Goal: Task Accomplishment & Management: Manage account settings

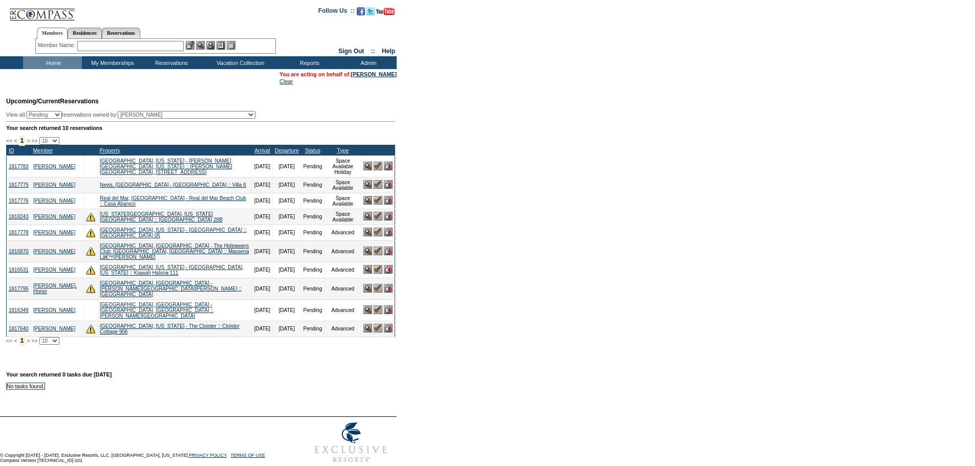
click at [365, 305] on img at bounding box center [367, 309] width 9 height 9
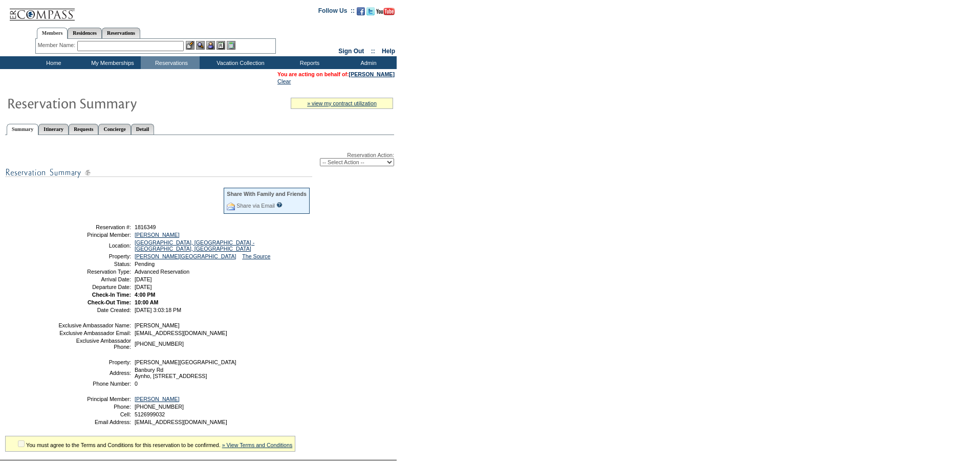
click at [286, 320] on div "Reservation Action: -- Select Action -- Modify Reservation Dates Modify Reserva…" at bounding box center [199, 293] width 389 height 304
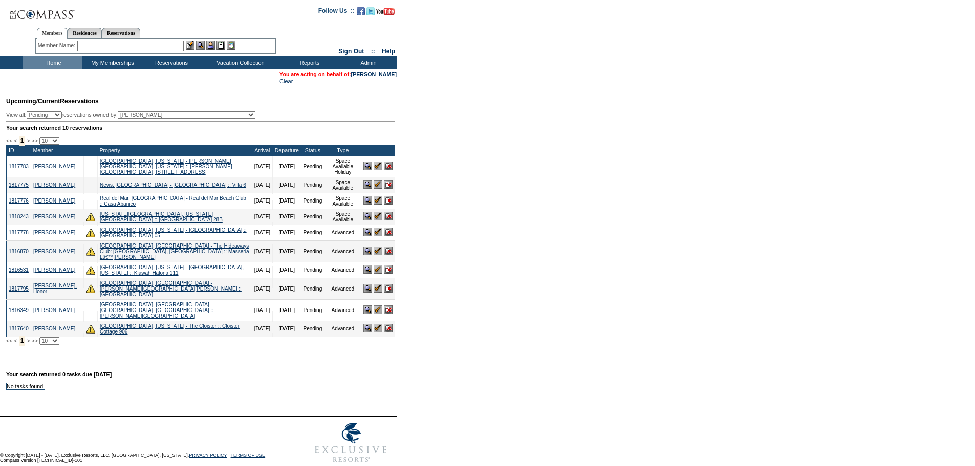
click at [187, 361] on div "Your search returned 0 tasks due today No tasks found. Processing, please wait.…" at bounding box center [199, 373] width 397 height 34
click at [476, 330] on form "Follow Us ::" at bounding box center [487, 234] width 975 height 468
click at [498, 292] on form "Follow Us ::" at bounding box center [487, 234] width 975 height 468
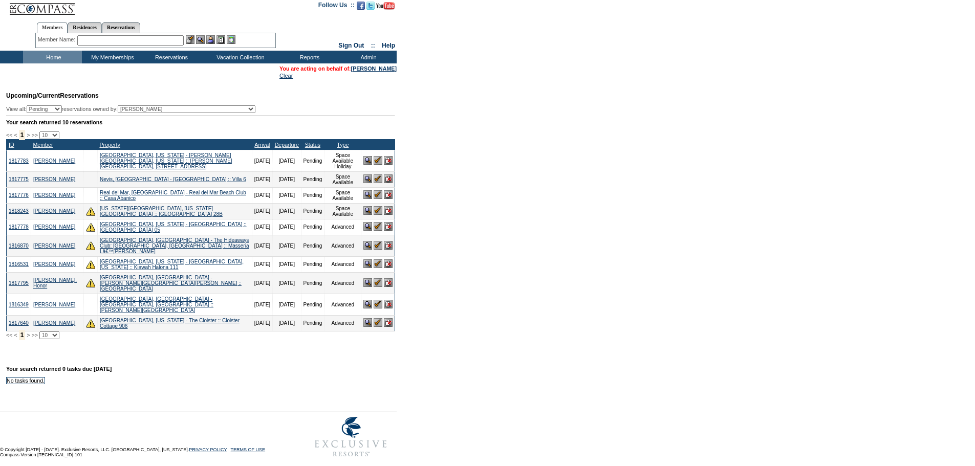
click at [517, 278] on form "Follow Us ::" at bounding box center [487, 228] width 975 height 468
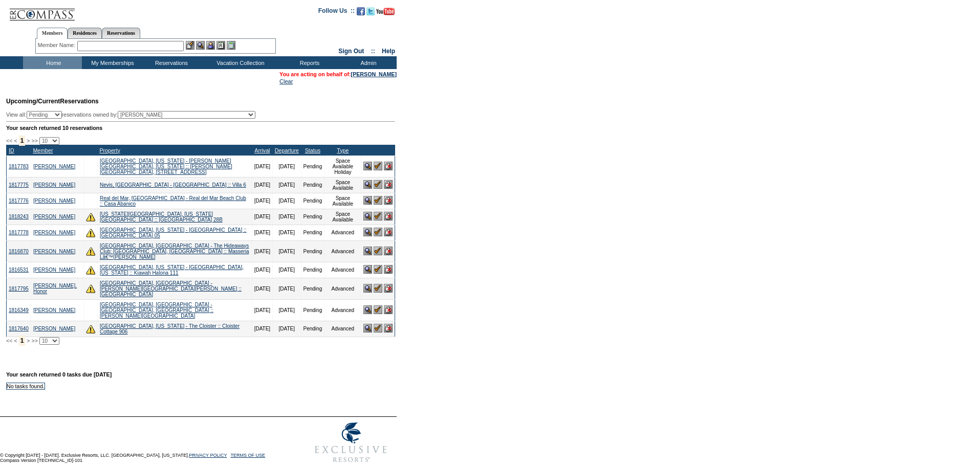
click at [222, 361] on div "Your search returned 0 tasks due today No tasks found. Processing, please wait.…" at bounding box center [199, 373] width 397 height 34
click at [117, 362] on div "Your search returned 0 tasks due today No tasks found. Processing, please wait.…" at bounding box center [199, 373] width 397 height 34
click at [189, 356] on div "Your search returned 0 tasks due today No tasks found. Processing, please wait.…" at bounding box center [199, 373] width 397 height 34
click at [370, 286] on img at bounding box center [367, 288] width 9 height 9
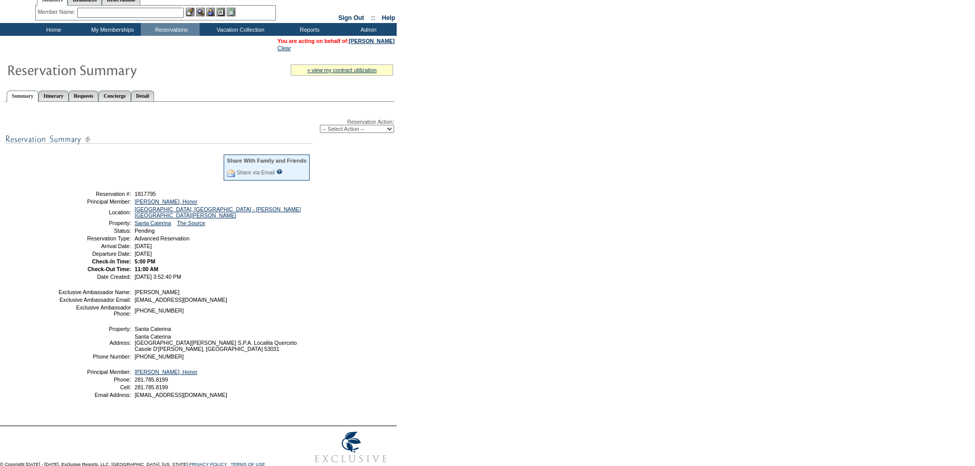
scroll to position [35, 0]
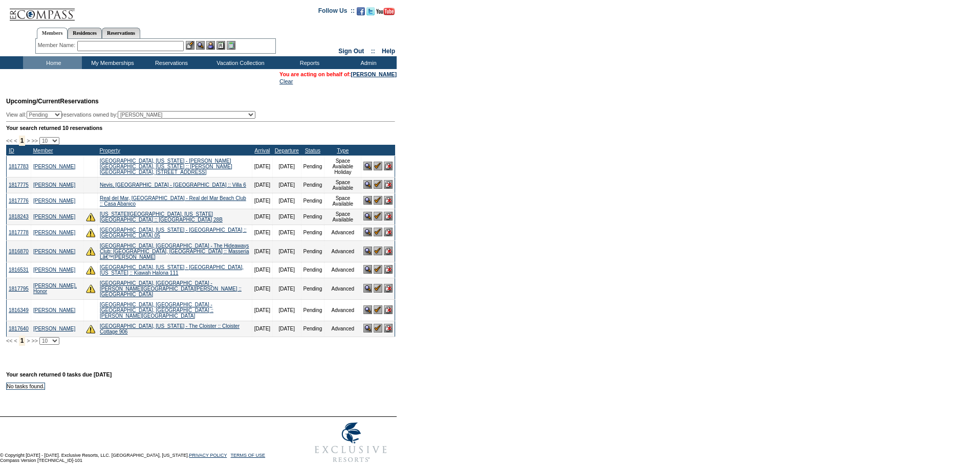
click at [330, 113] on td "Upcoming/Current Reservations View all: Pending Confirmed Cancelled TempHold re…" at bounding box center [199, 218] width 391 height 253
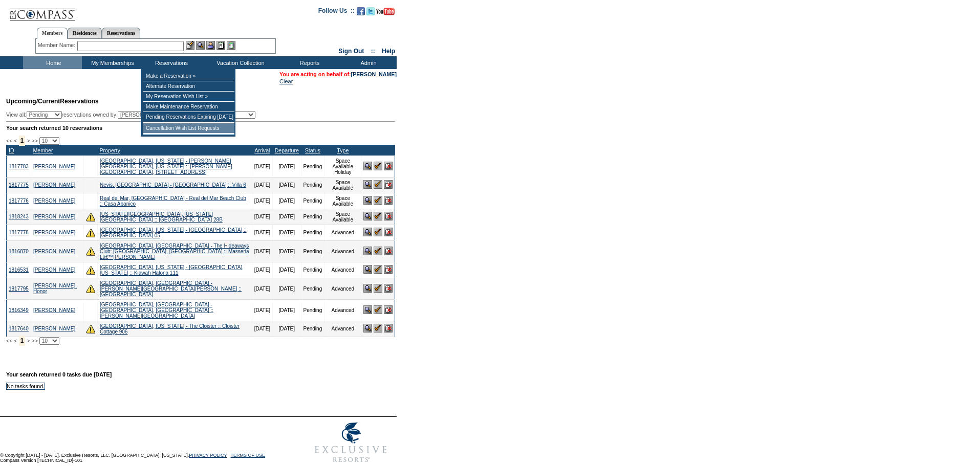
click at [162, 130] on td "Cancellation Wish List Requests" at bounding box center [188, 128] width 91 height 10
